Goal: Task Accomplishment & Management: Use online tool/utility

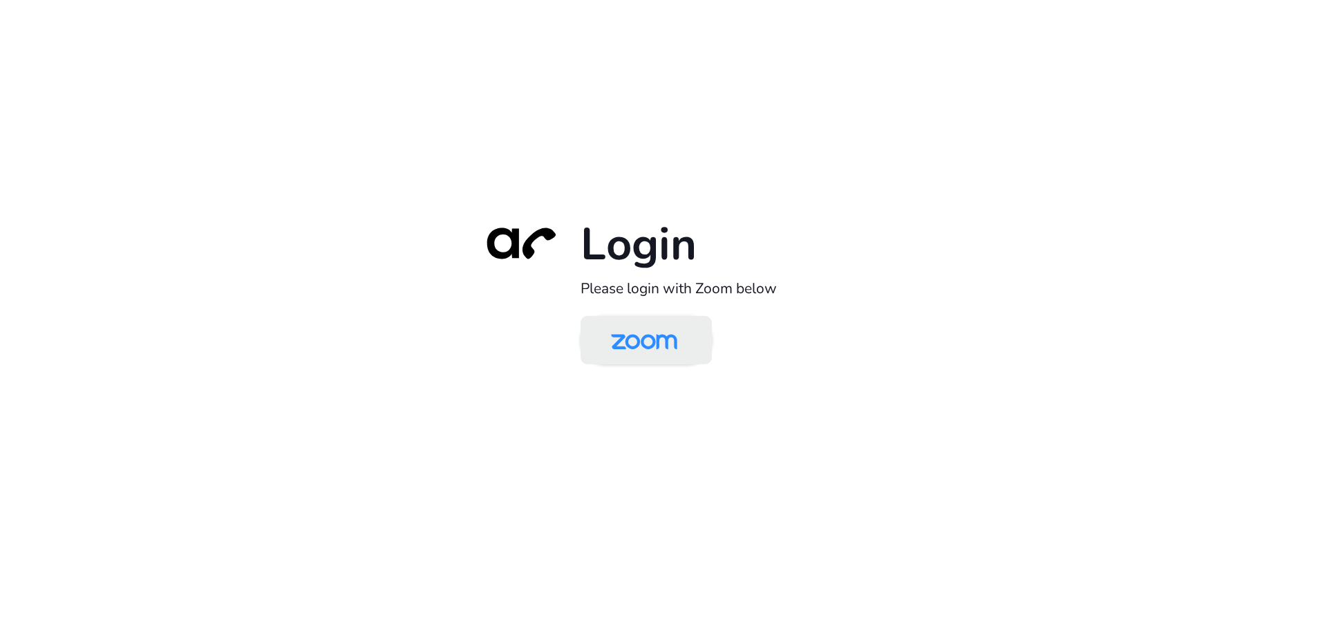
click at [673, 325] on img at bounding box center [644, 341] width 95 height 45
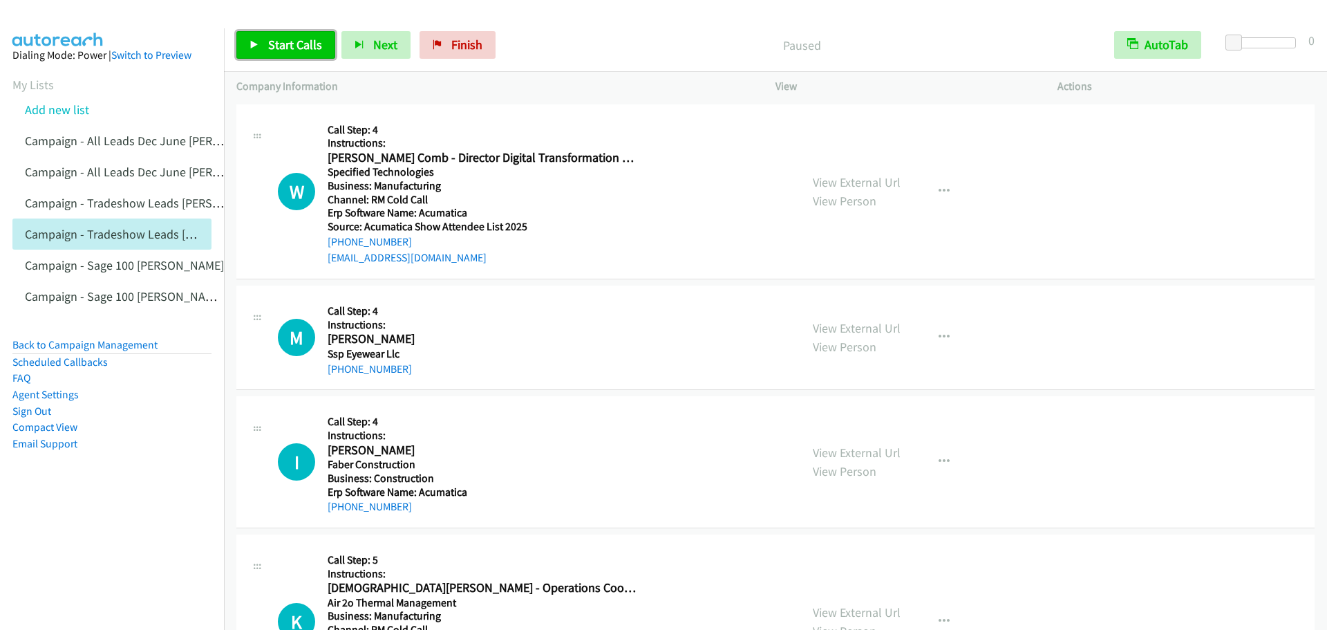
click at [290, 48] on span "Start Calls" at bounding box center [295, 45] width 54 height 16
